Goal: Task Accomplishment & Management: Manage account settings

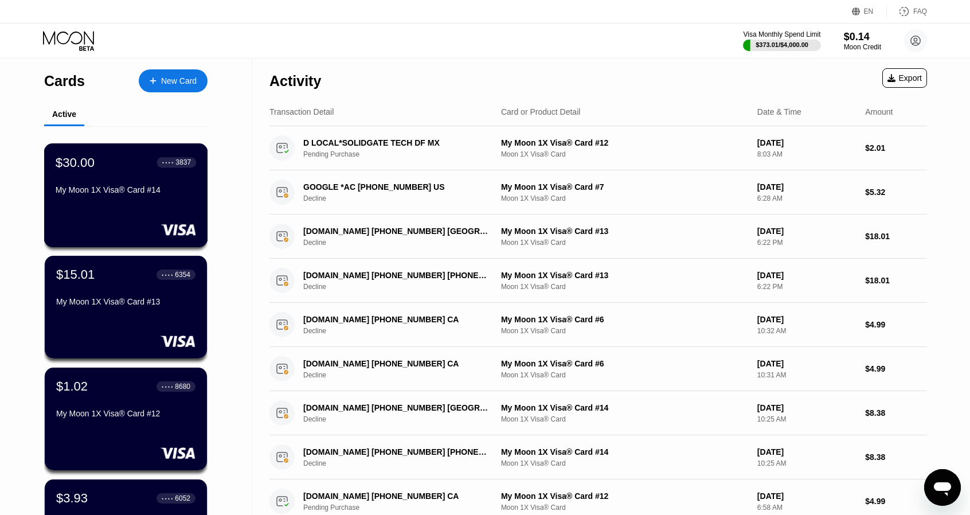
click at [119, 192] on div "My Moon 1X Visa® Card #14" at bounding box center [126, 189] width 140 height 9
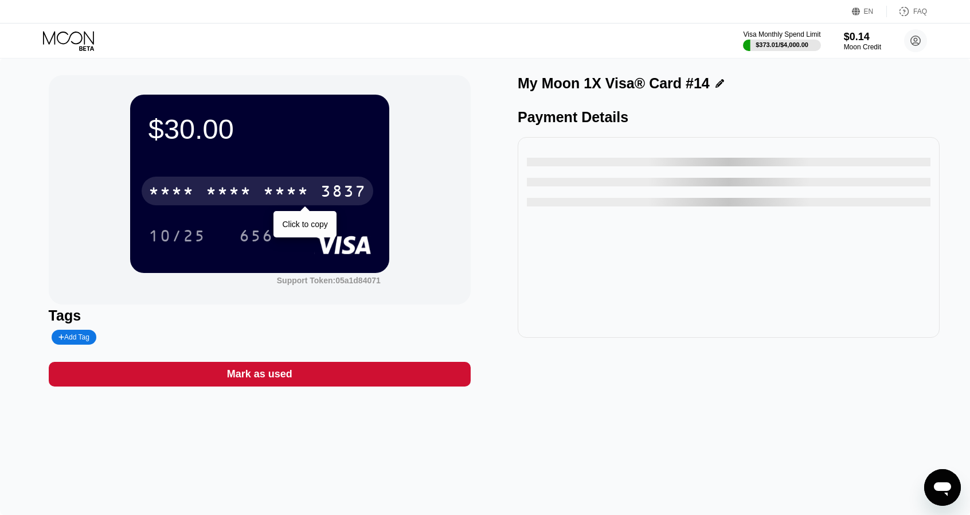
click at [293, 190] on div "* * * *" at bounding box center [286, 192] width 46 height 18
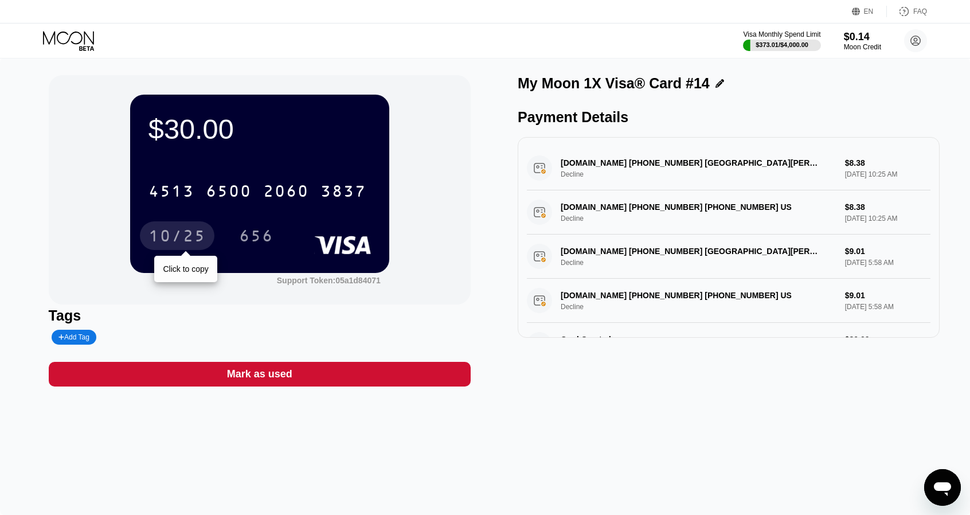
click at [212, 233] on div "10/25" at bounding box center [177, 235] width 74 height 29
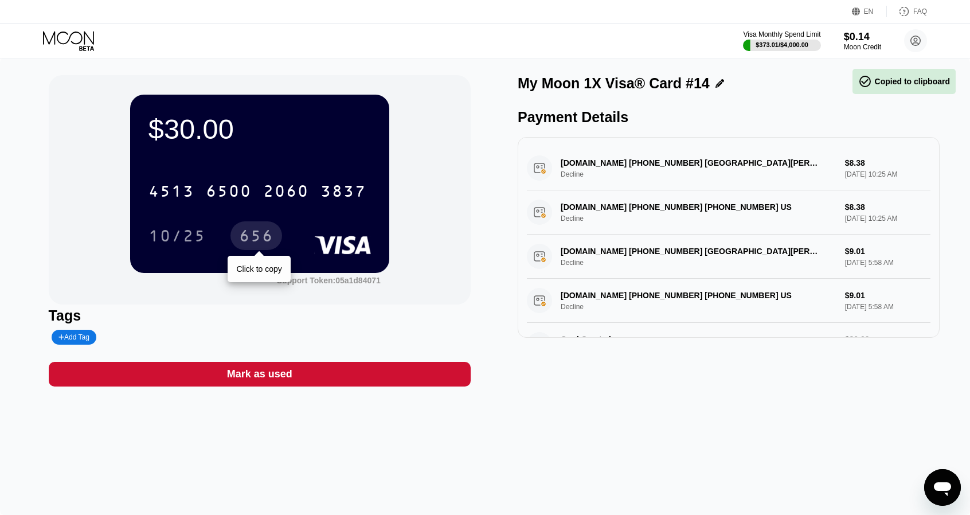
click at [248, 234] on div "656" at bounding box center [256, 237] width 34 height 18
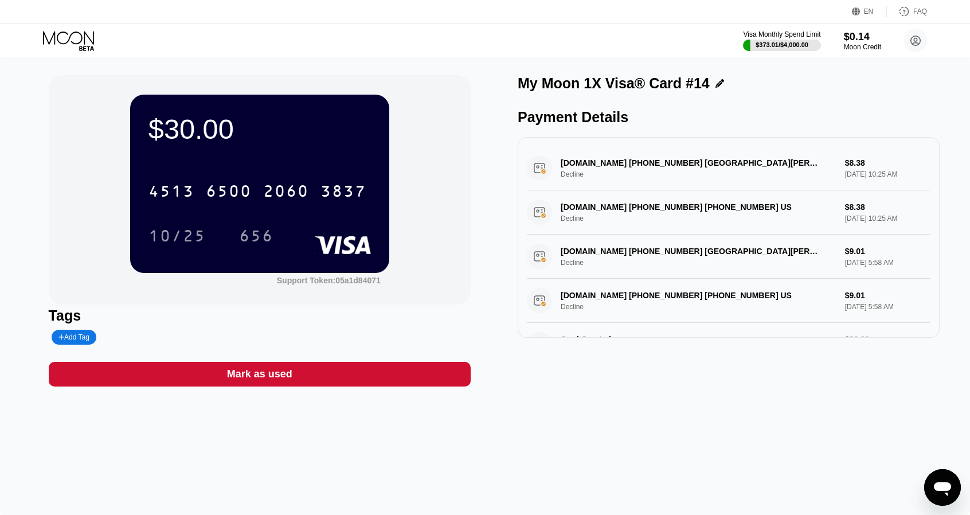
click at [679, 407] on div "$30.00 4513 6500 2060 3837 10/25 656 Support Token: 05a1d84071 Tags Add Tag Mar…" at bounding box center [485, 286] width 970 height 457
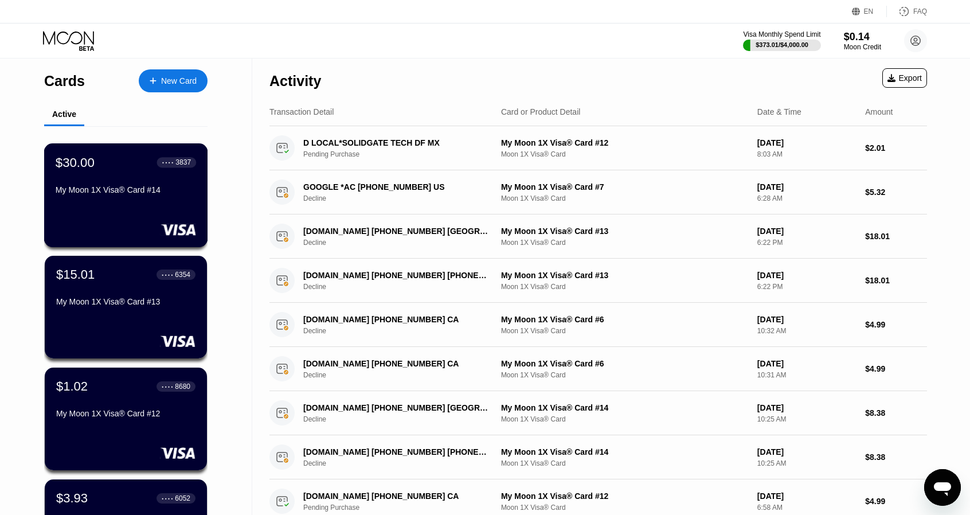
click at [108, 187] on div "$30.00 ● ● ● ● 3837 My Moon 1X Visa® Card #14" at bounding box center [126, 177] width 140 height 44
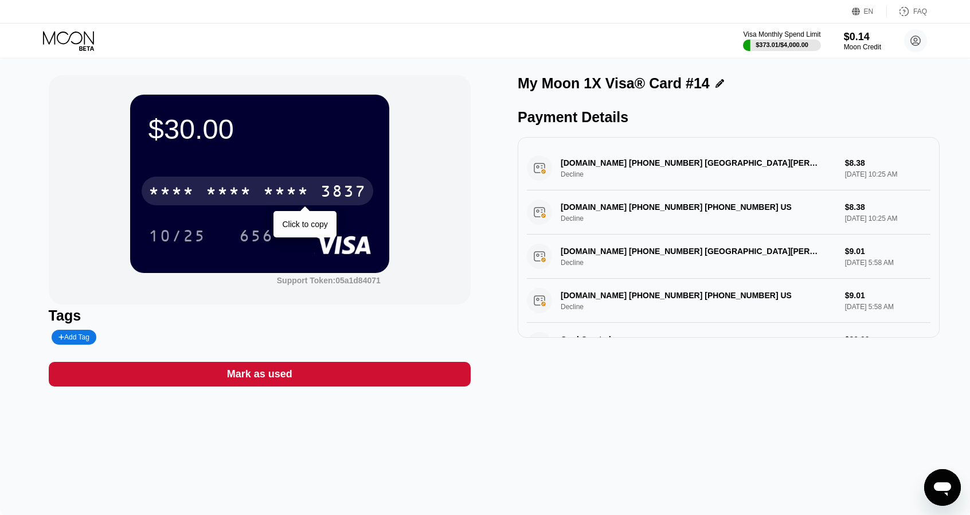
click at [329, 195] on div "3837" at bounding box center [343, 192] width 46 height 18
